Goal: Information Seeking & Learning: Learn about a topic

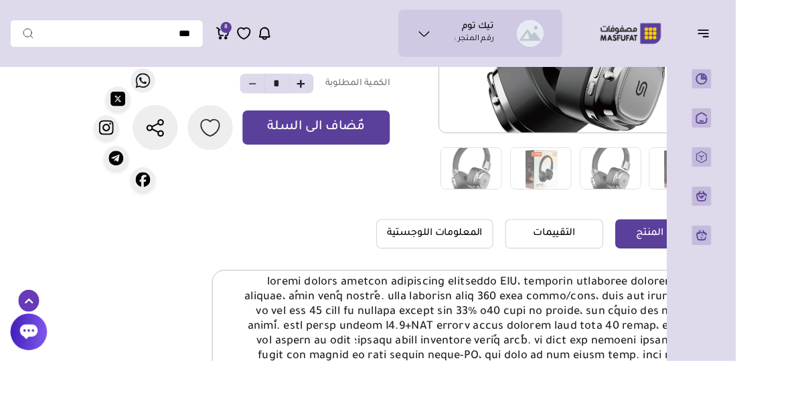
scroll to position [272, -76]
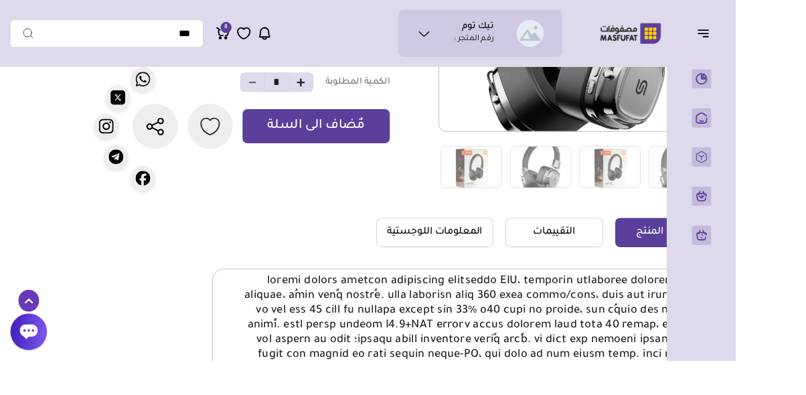
click at [692, 394] on div at bounding box center [506, 380] width 549 height 173
click at [770, 31] on icon "button" at bounding box center [770, 36] width 16 height 16
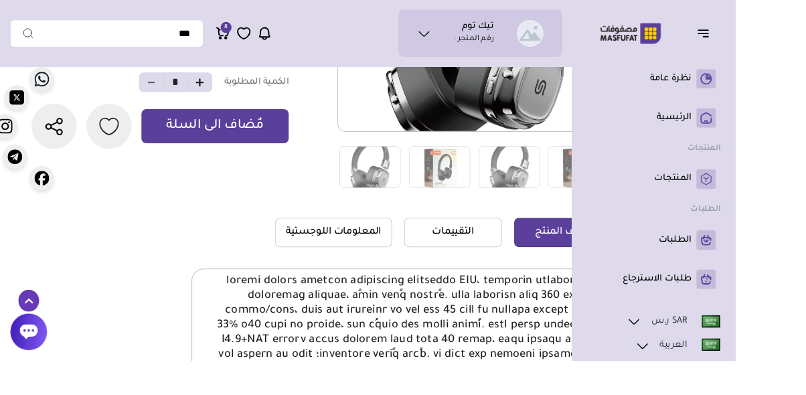
scroll to position [272, -187]
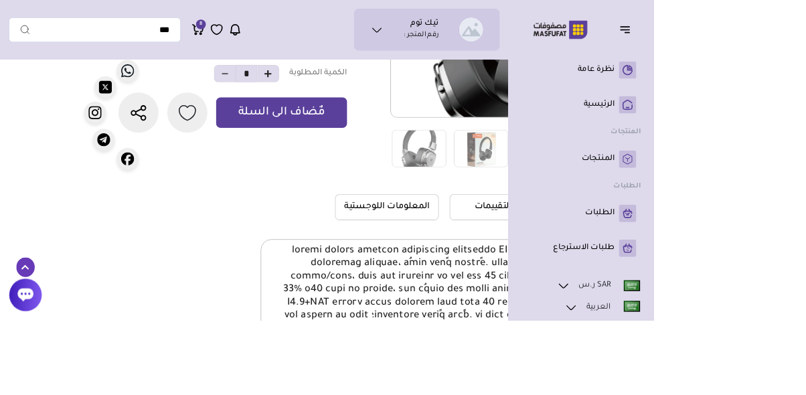
click at [805, 260] on div "تفاصيل المنتج" at bounding box center [590, 161] width 784 height 707
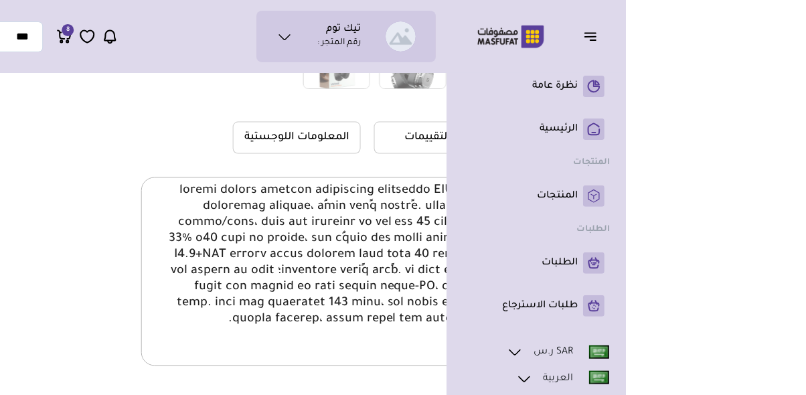
scroll to position [389, -187]
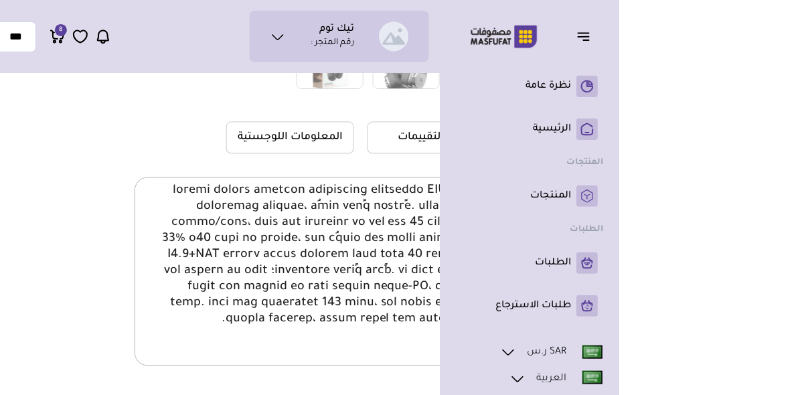
click at [805, 291] on div "تفاصيل المنتج" at bounding box center [590, 44] width 784 height 707
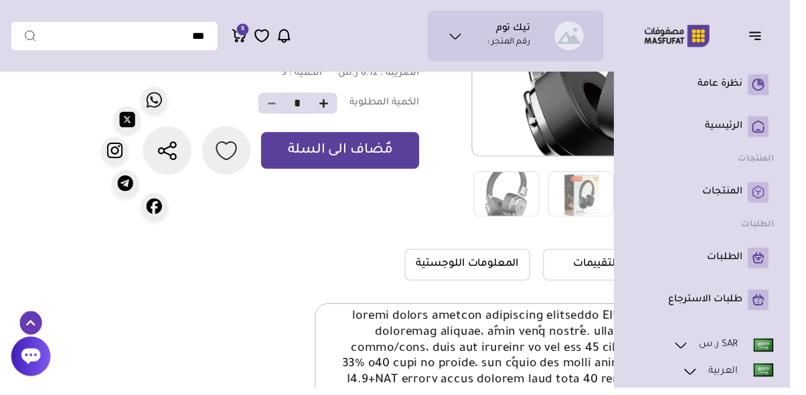
scroll to position [252, -187]
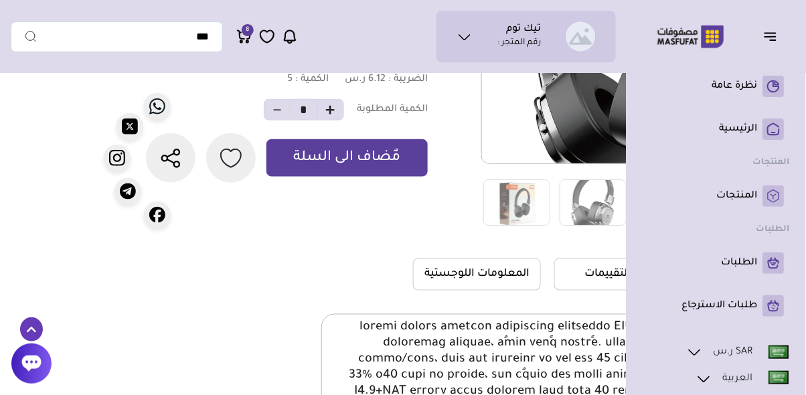
click at [769, 38] on icon "button" at bounding box center [770, 36] width 16 height 16
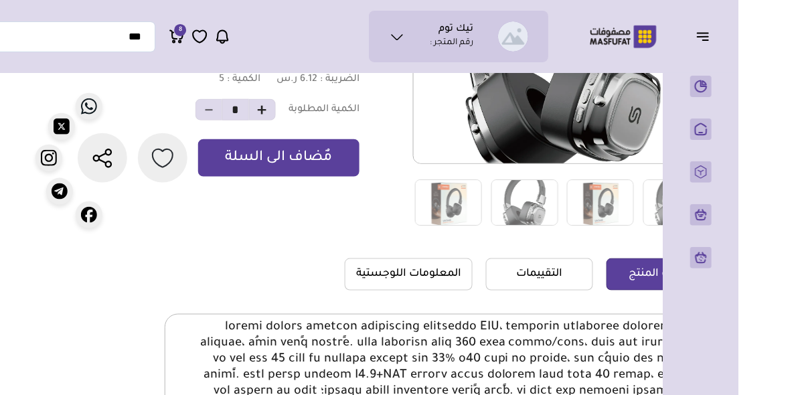
scroll to position [252, -76]
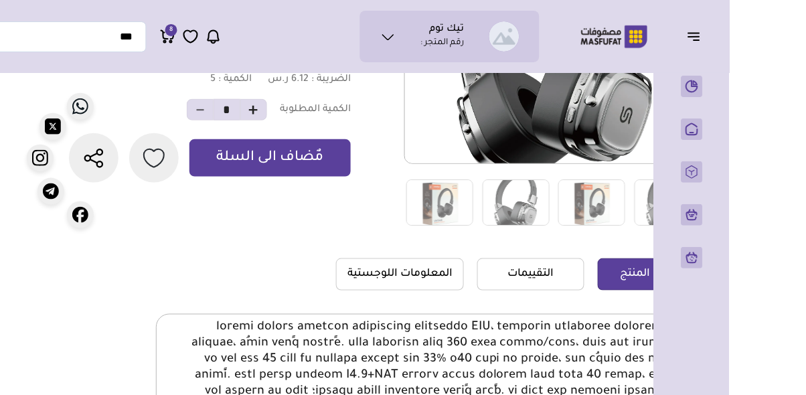
click at [687, 199] on img at bounding box center [667, 202] width 67 height 46
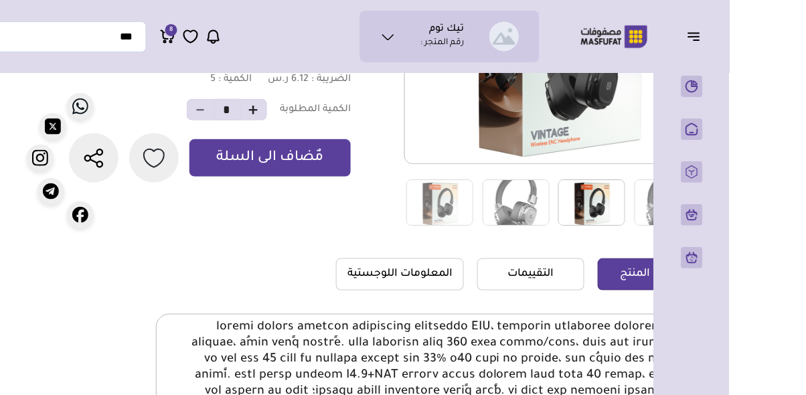
click at [596, 221] on img at bounding box center [592, 202] width 67 height 46
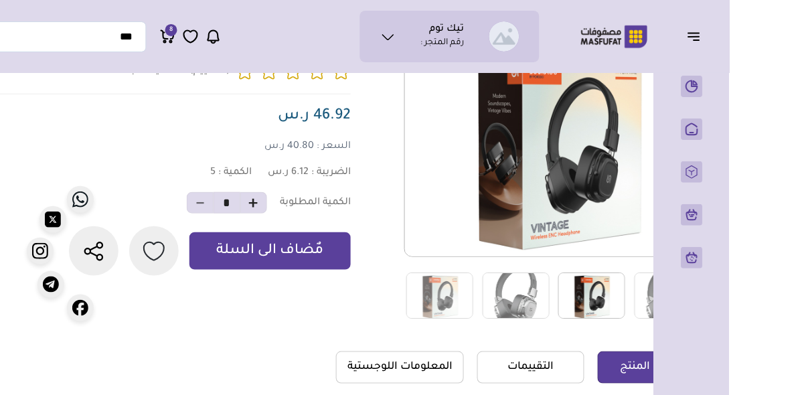
scroll to position [0, -76]
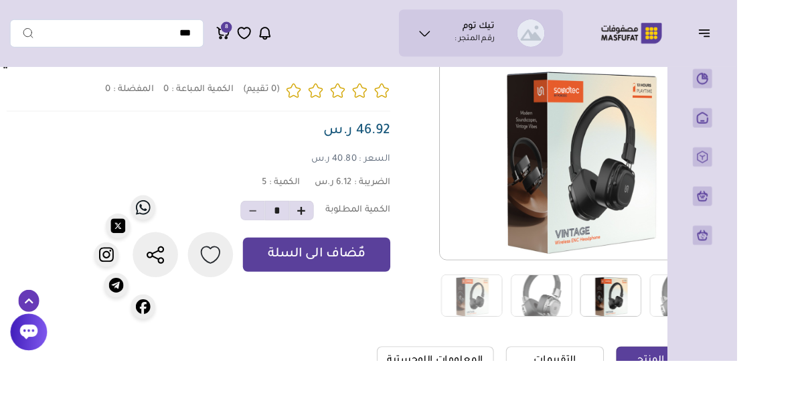
scroll to position [134, -76]
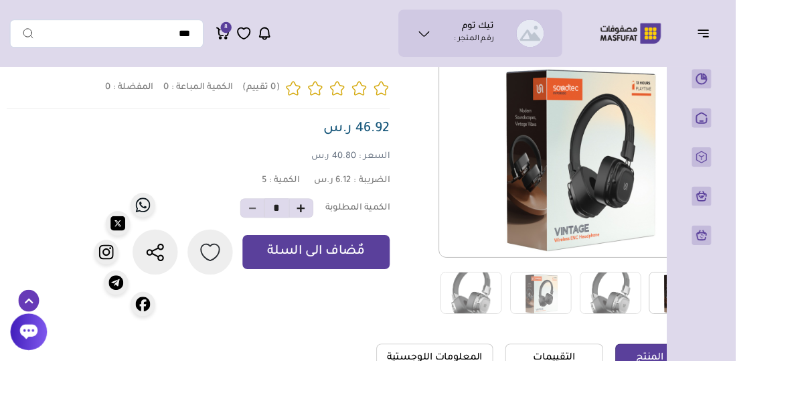
click at [805, 285] on div "تفاصيل المنتج" at bounding box center [479, 290] width 784 height 691
click at [805, 271] on div "تفاصيل المنتج" at bounding box center [479, 290] width 784 height 691
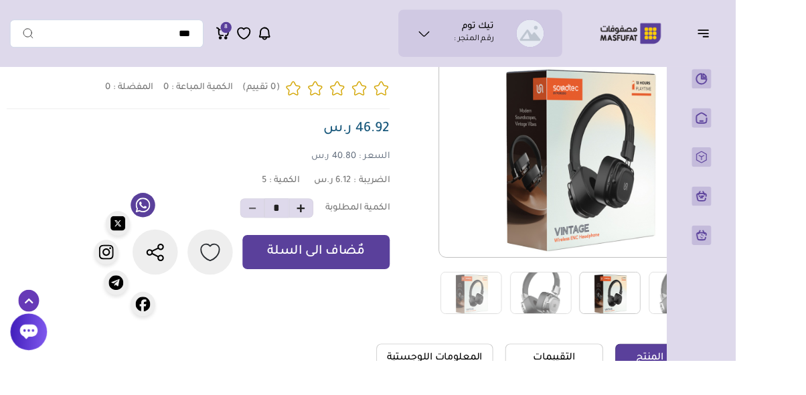
click at [157, 238] on link at bounding box center [156, 224] width 27 height 27
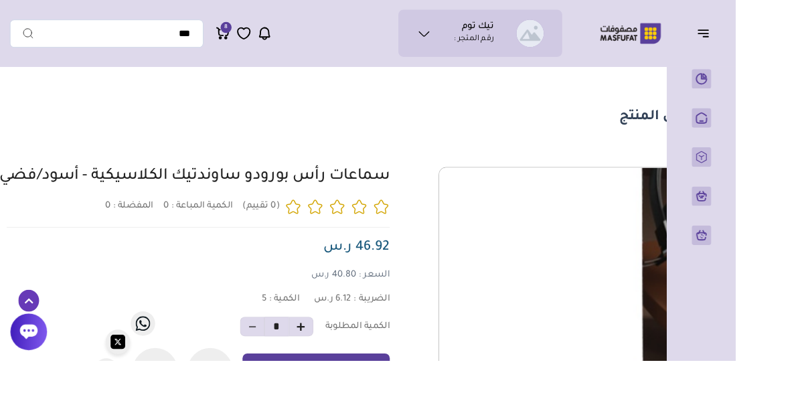
scroll to position [0, -76]
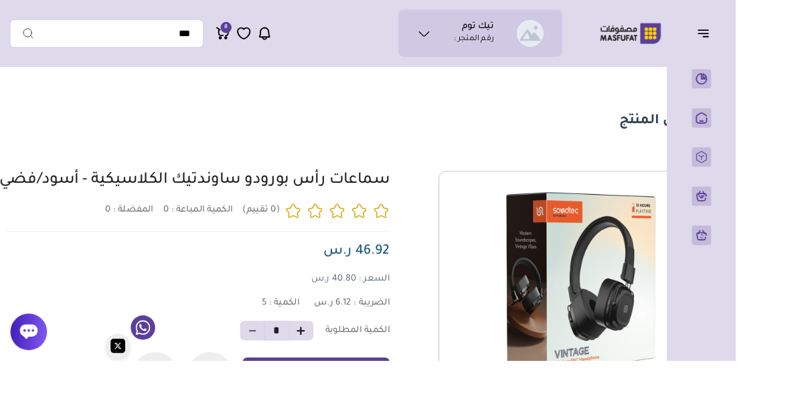
click at [154, 367] on icon at bounding box center [157, 359] width 16 height 16
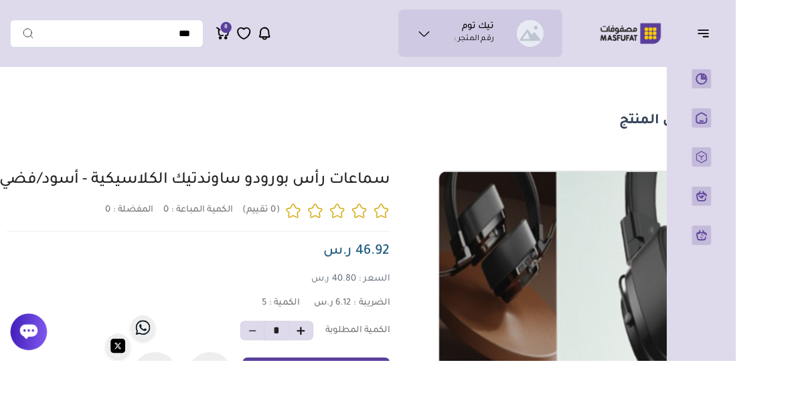
click at [607, 335] on img at bounding box center [632, 301] width 303 height 303
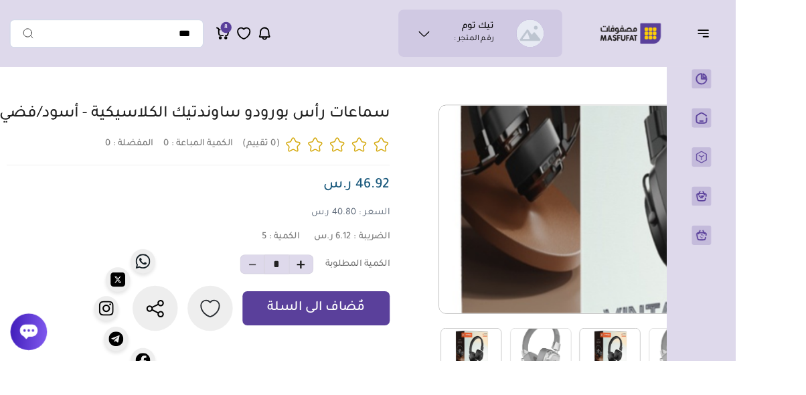
scroll to position [94, -76]
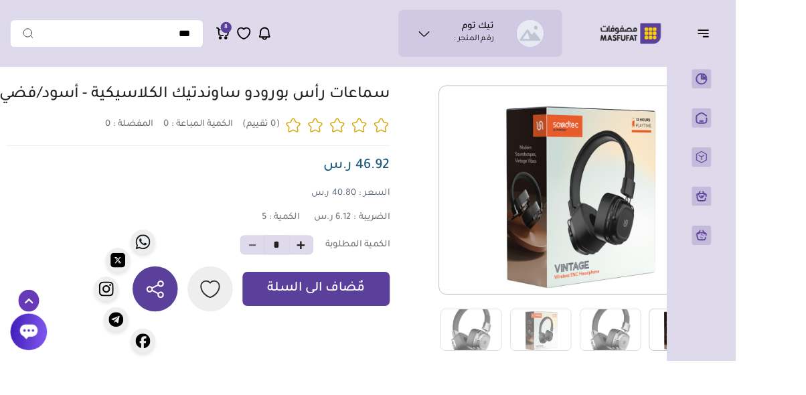
click at [182, 340] on button "button" at bounding box center [170, 317] width 50 height 50
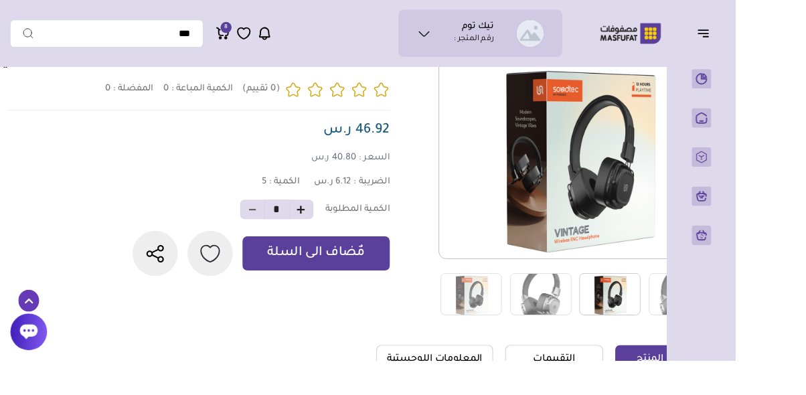
scroll to position [141, -76]
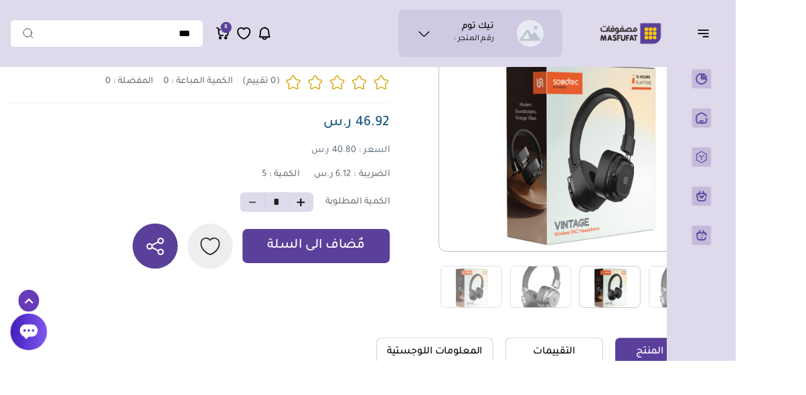
click at [178, 294] on button "button" at bounding box center [170, 270] width 50 height 50
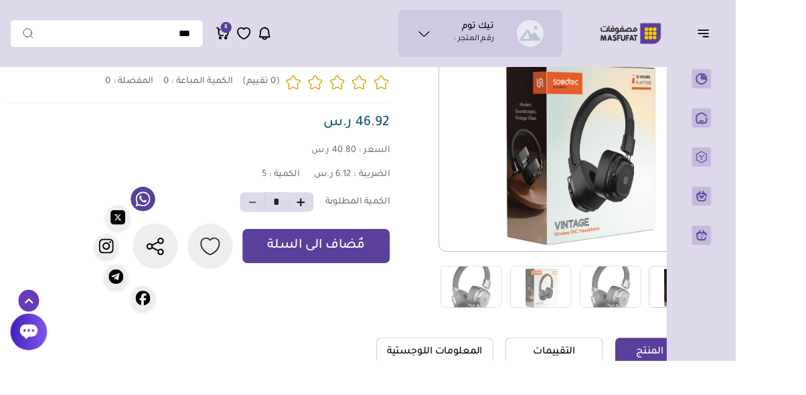
click at [153, 226] on icon at bounding box center [157, 218] width 16 height 16
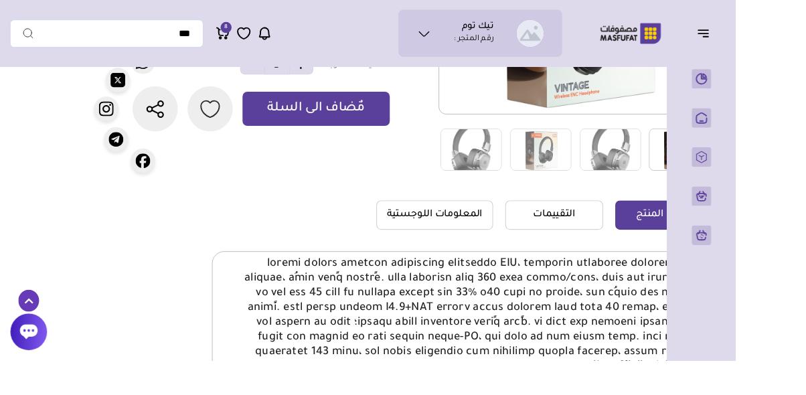
scroll to position [281, -76]
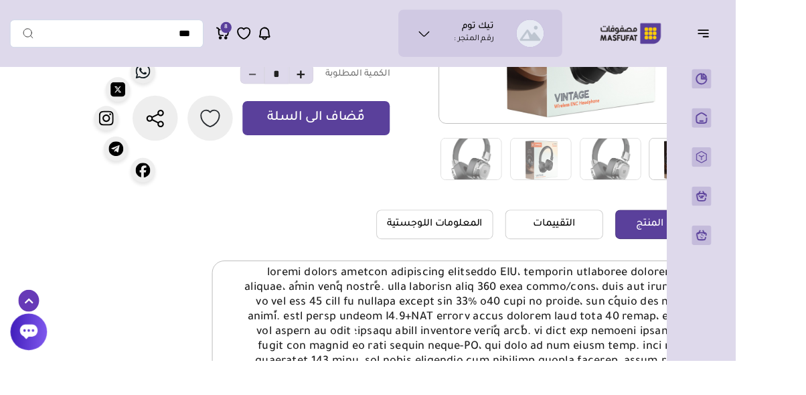
click at [616, 246] on link "التقييمات" at bounding box center [606, 246] width 107 height 32
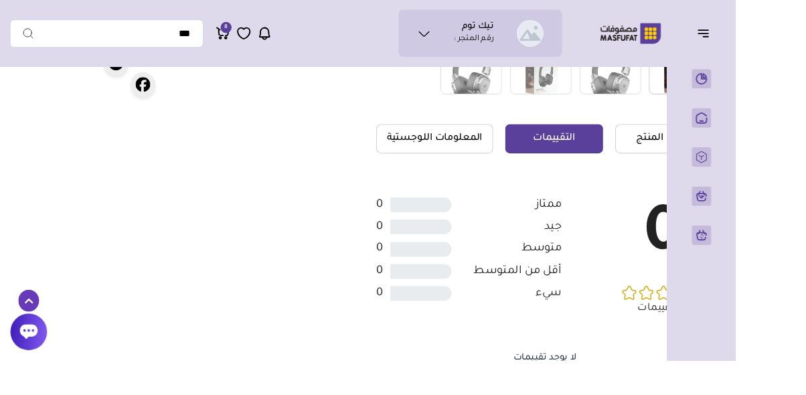
scroll to position [375, -76]
drag, startPoint x: 602, startPoint y: 373, endPoint x: 486, endPoint y: 345, distance: 119.6
click at [486, 356] on div "0 ممتاز جيد سيء" at bounding box center [596, 310] width 369 height 238
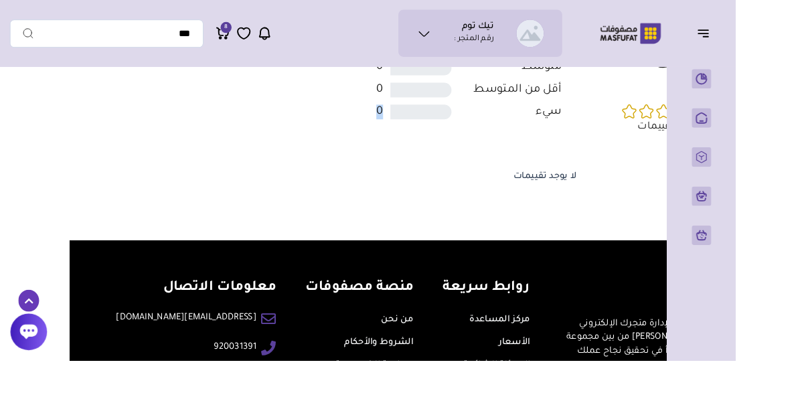
scroll to position [655, -76]
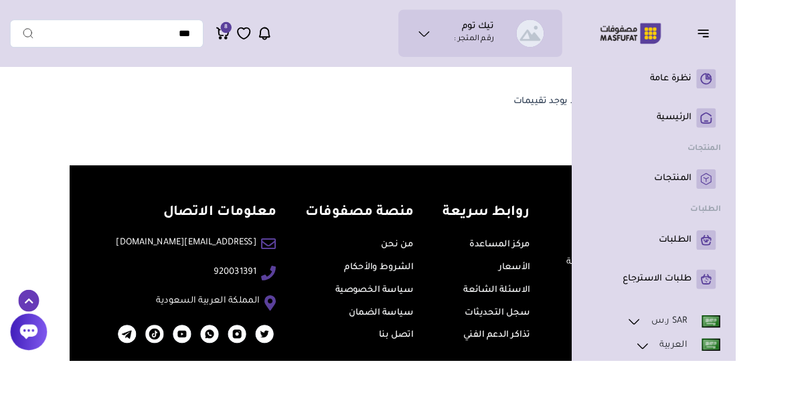
click at [759, 363] on li "SAR ر.س ريال سعودي" at bounding box center [715, 356] width 147 height 27
click at [759, 363] on li "SAR ر.س ريال سعودي" at bounding box center [715, 366] width 147 height 46
click at [720, 353] on link "SAR ر.س" at bounding box center [738, 351] width 104 height 17
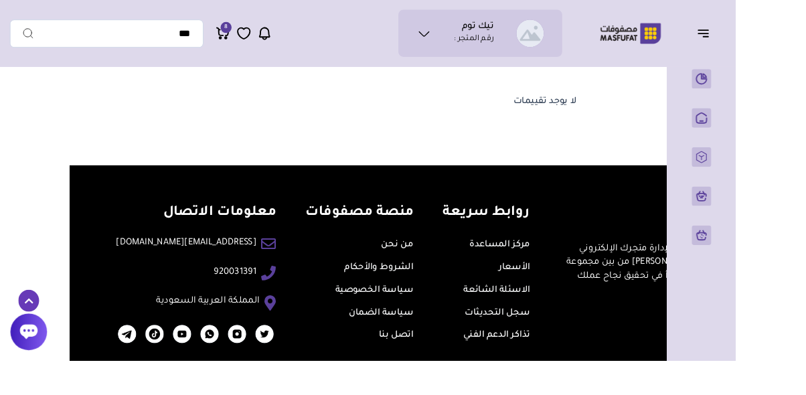
click at [481, 145] on div "0 ممتاز جيد سيء" at bounding box center [596, 30] width 369 height 238
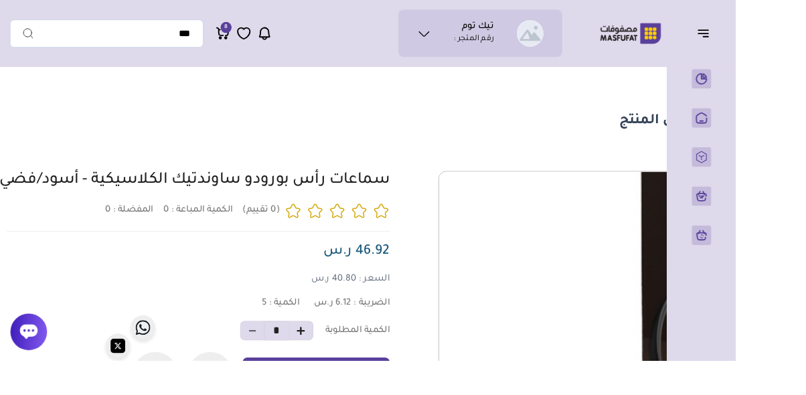
scroll to position [0, -76]
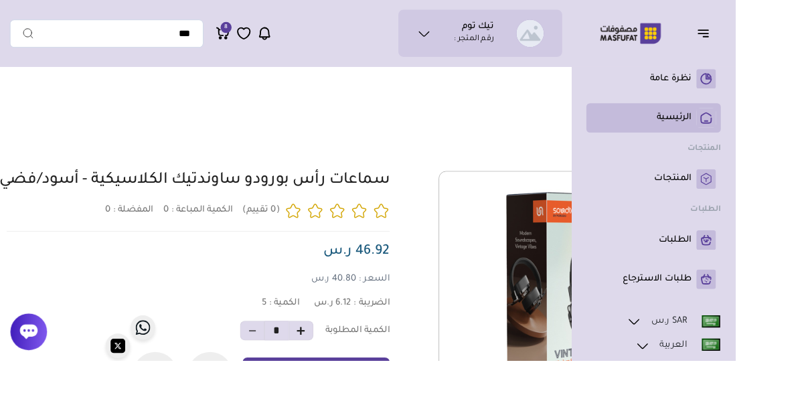
click at [773, 133] on rect at bounding box center [773, 128] width 21 height 21
click at [731, 133] on p "الرئيسية" at bounding box center [738, 128] width 38 height 13
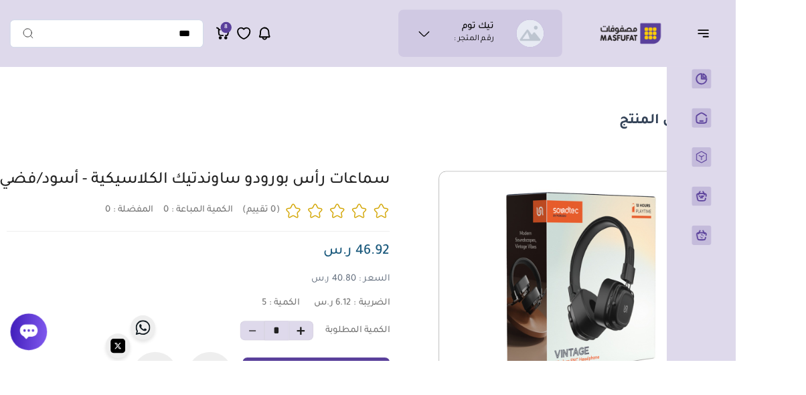
drag, startPoint x: 385, startPoint y: 114, endPoint x: 511, endPoint y: 120, distance: 125.9
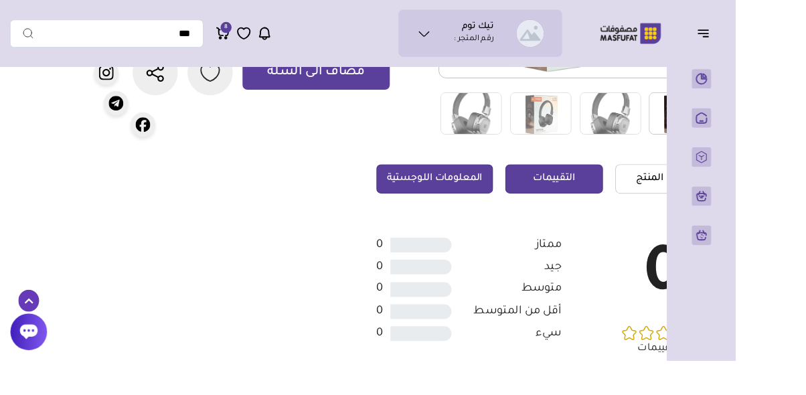
scroll to position [313, -76]
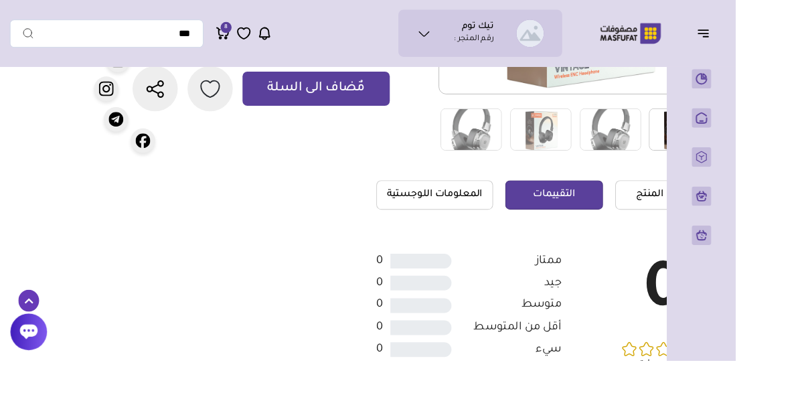
click at [805, 359] on div "تفاصيل المنتج" at bounding box center [479, 144] width 784 height 757
click at [321, 306] on section "0" at bounding box center [506, 198] width 549 height 649
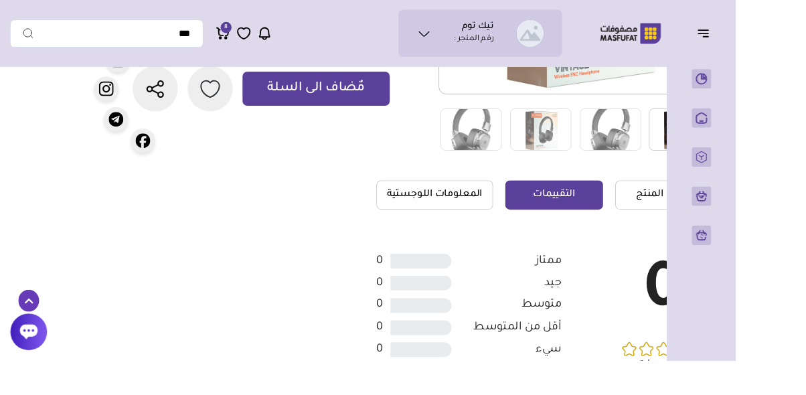
click at [320, 305] on section "0" at bounding box center [506, 198] width 549 height 649
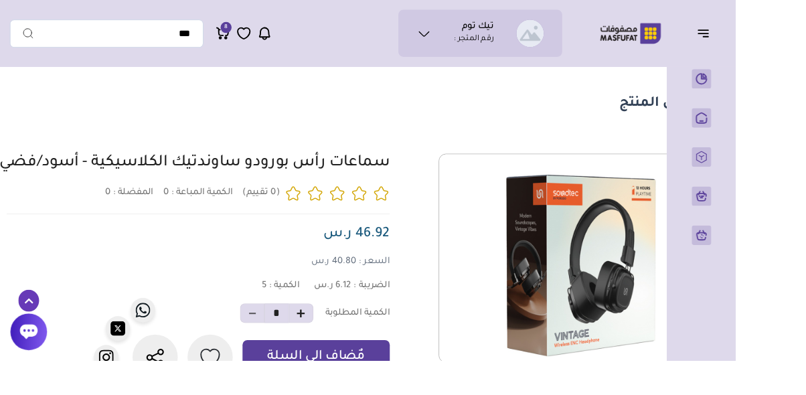
scroll to position [0, -76]
